Goal: Information Seeking & Learning: Find specific fact

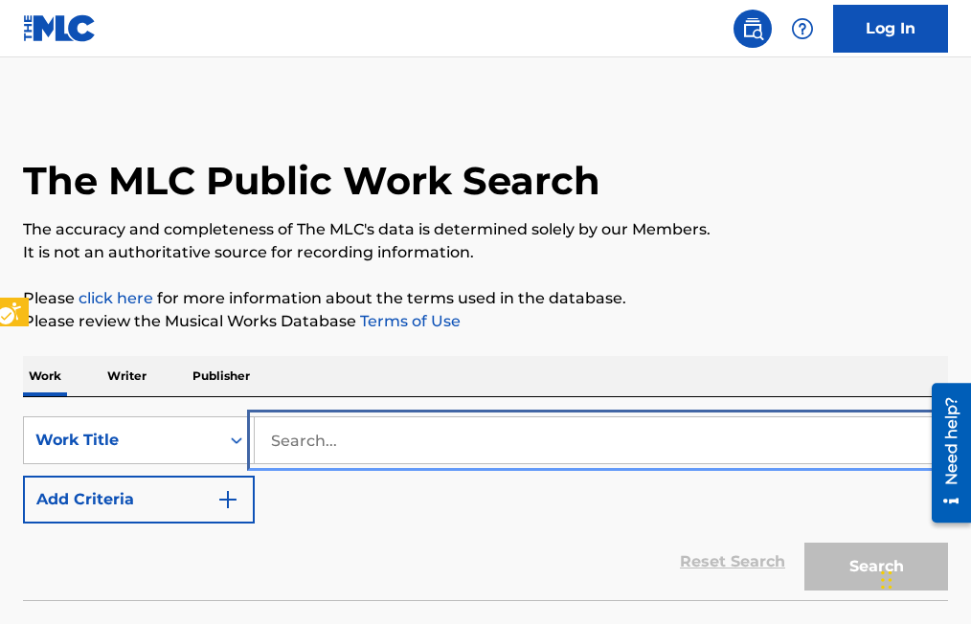
click at [268, 430] on input "Search..." at bounding box center [601, 441] width 692 height 46
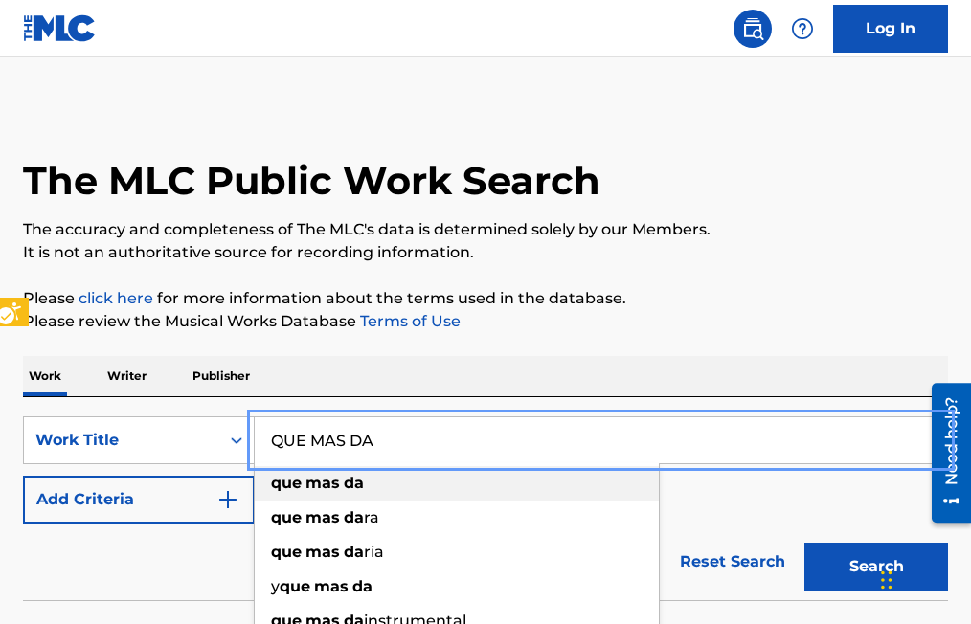
type input "QUE MAS DA"
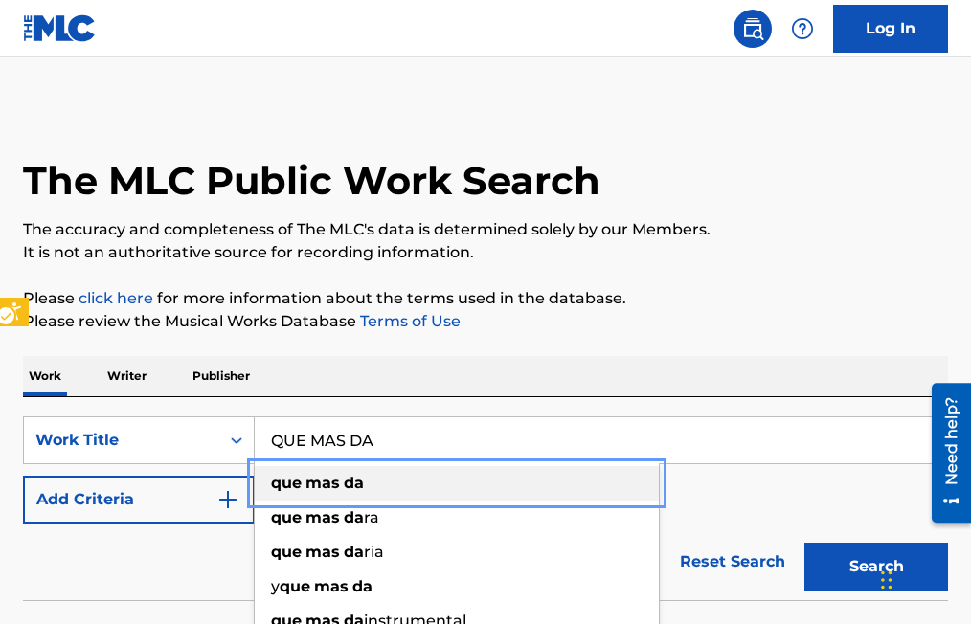
click at [266, 486] on div "que mas da" at bounding box center [457, 483] width 404 height 34
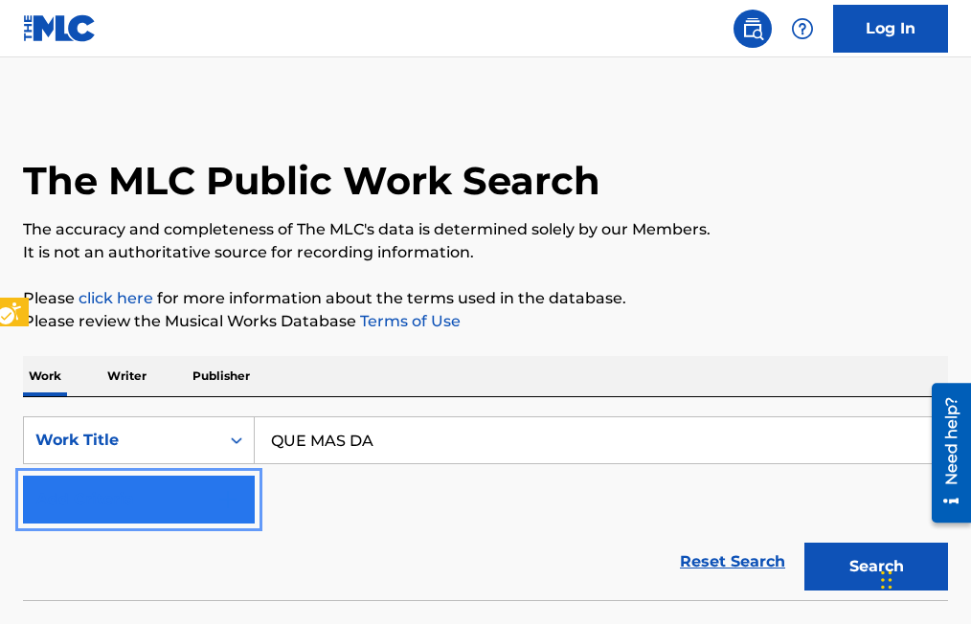
click at [238, 493] on img "Search Form" at bounding box center [227, 499] width 23 height 23
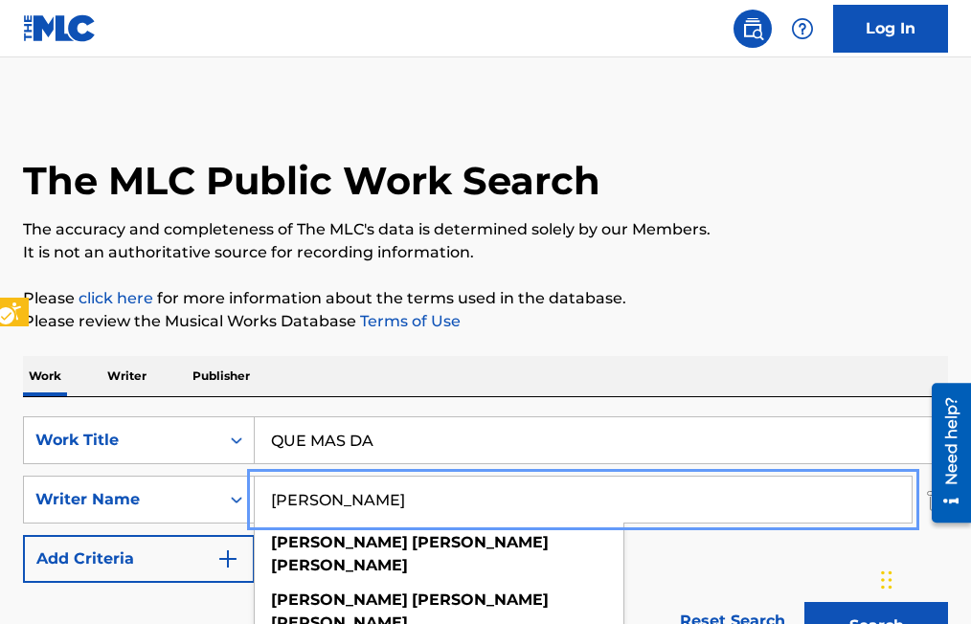
type input "[PERSON_NAME]"
click at [23, 535] on button "Add Criteria" at bounding box center [139, 559] width 232 height 48
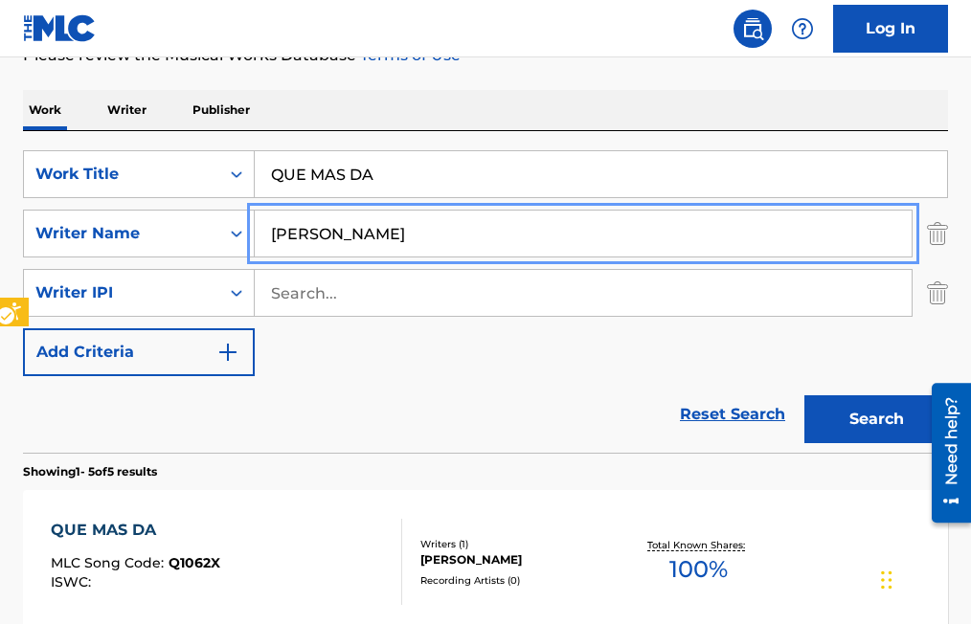
scroll to position [287, 0]
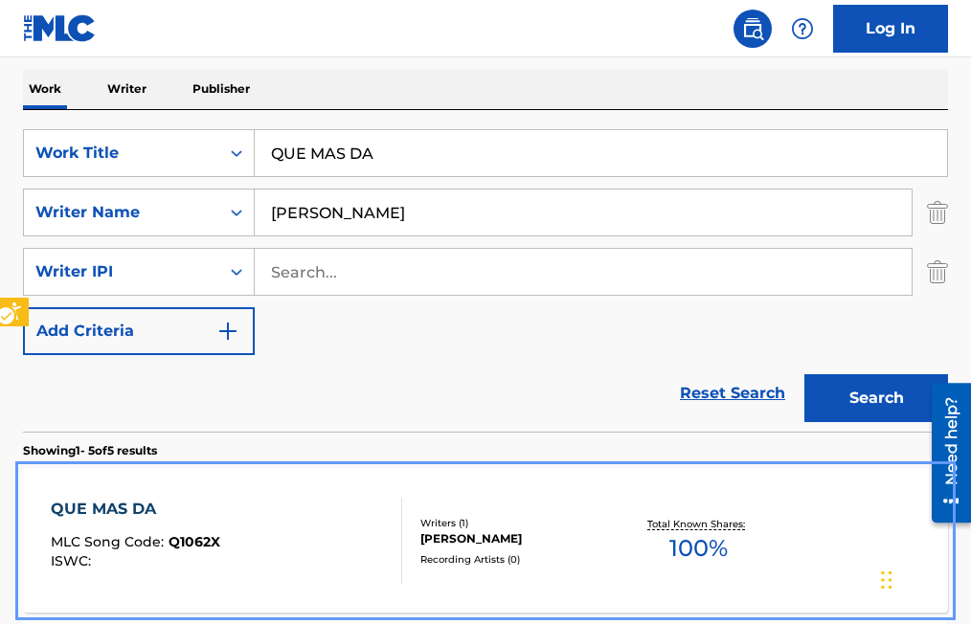
click at [197, 535] on span "Q1062X" at bounding box center [195, 541] width 52 height 17
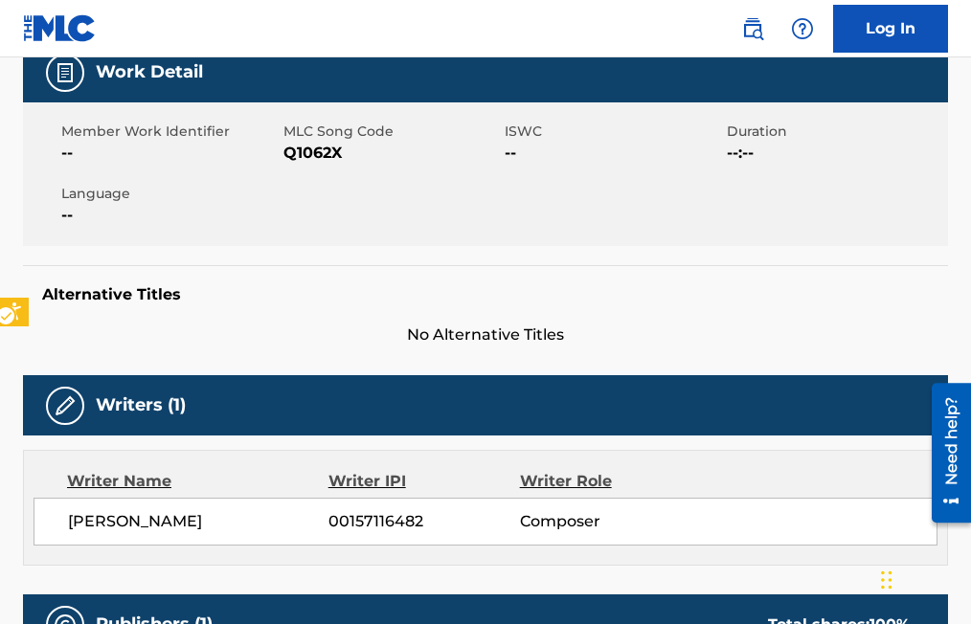
scroll to position [287, 0]
